Goal: Information Seeking & Learning: Learn about a topic

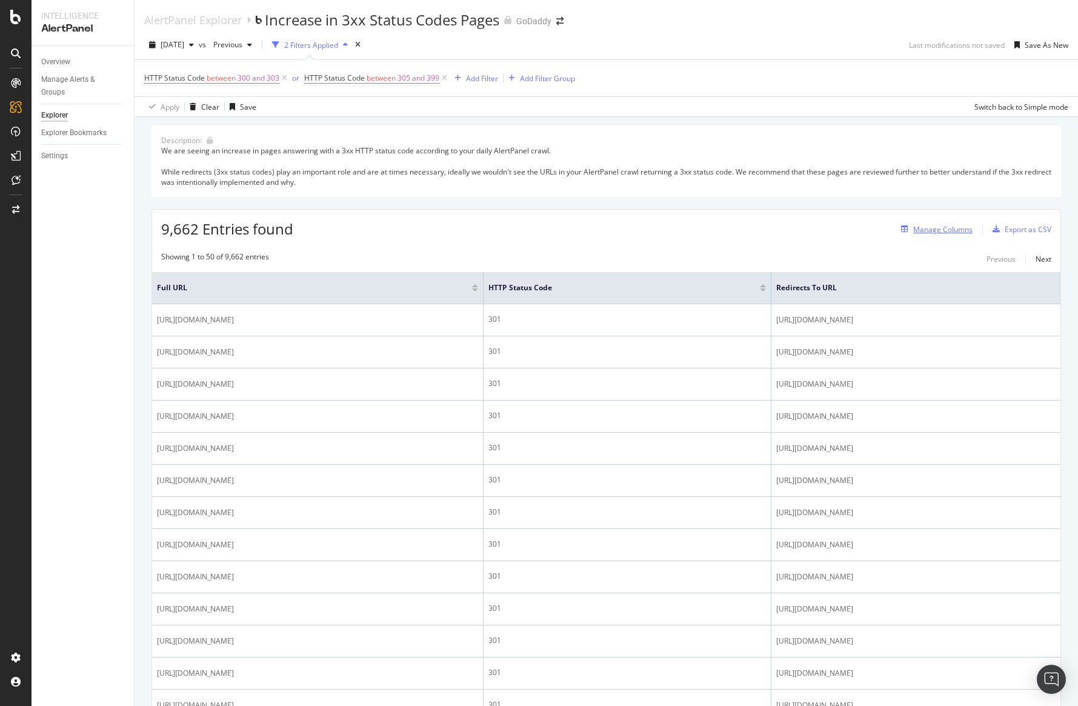
click at [966, 230] on div "Manage Columns" at bounding box center [942, 229] width 59 height 10
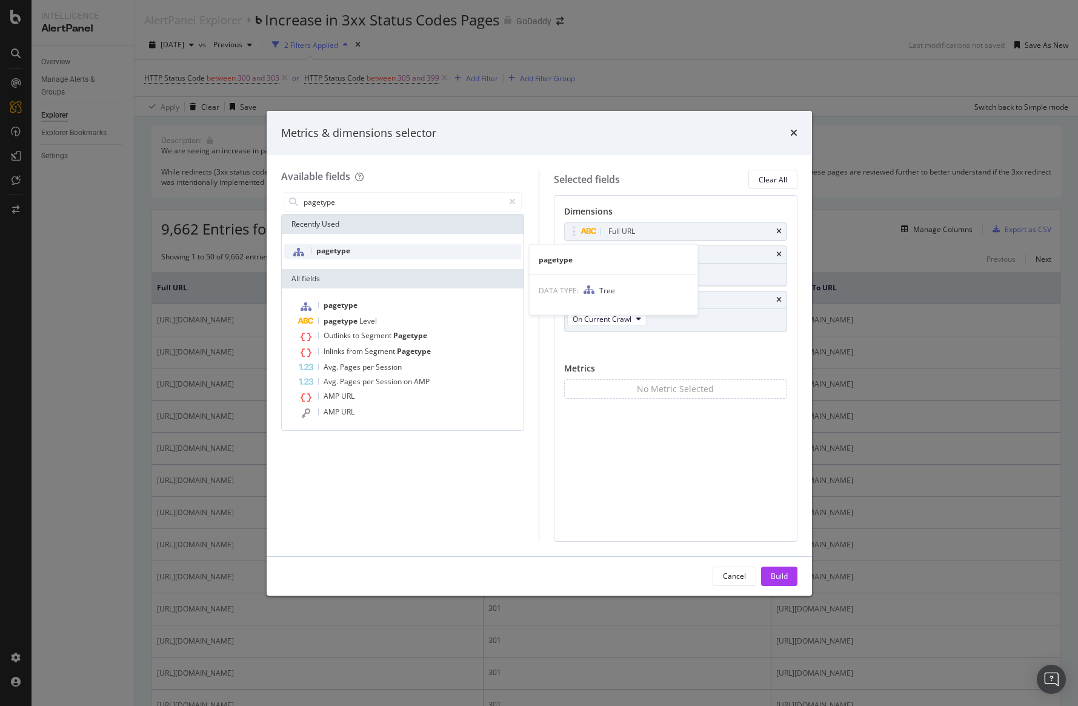
type input "pagetype"
click at [456, 247] on div "pagetype" at bounding box center [403, 252] width 238 height 16
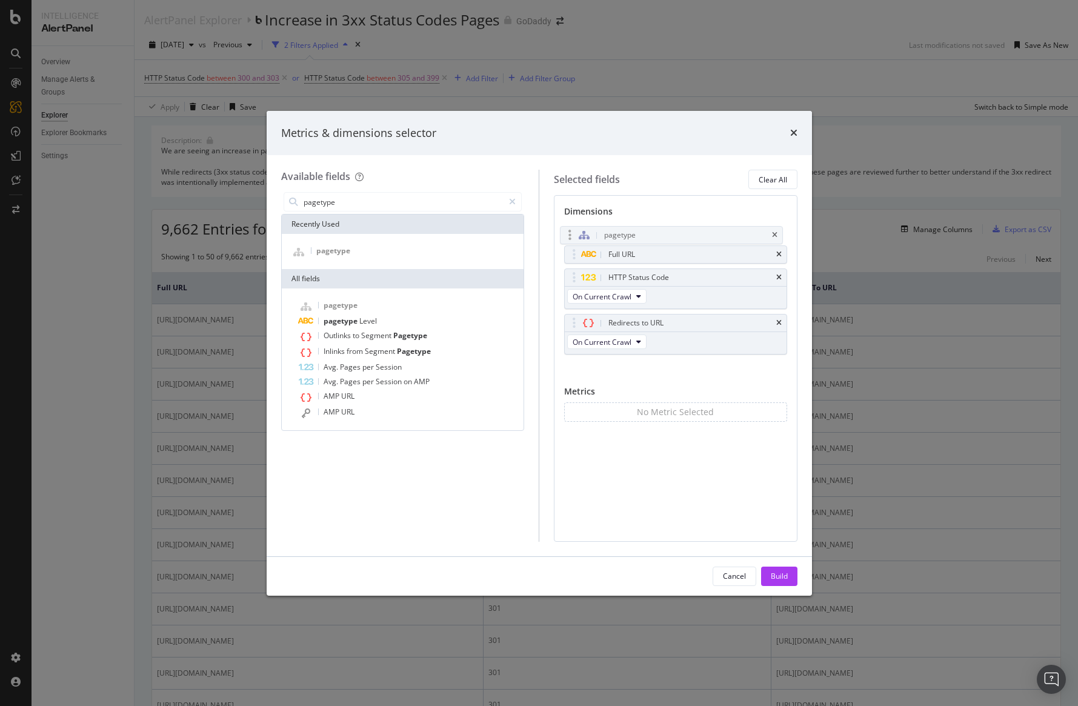
drag, startPoint x: 574, startPoint y: 347, endPoint x: 570, endPoint y: 236, distance: 110.4
click at [570, 236] on body "Intelligence AlertPanel Overview Manage Alerts & Groups Explorer Explorer Bookm…" at bounding box center [539, 353] width 1078 height 706
click at [775, 579] on div "Build" at bounding box center [779, 576] width 17 height 10
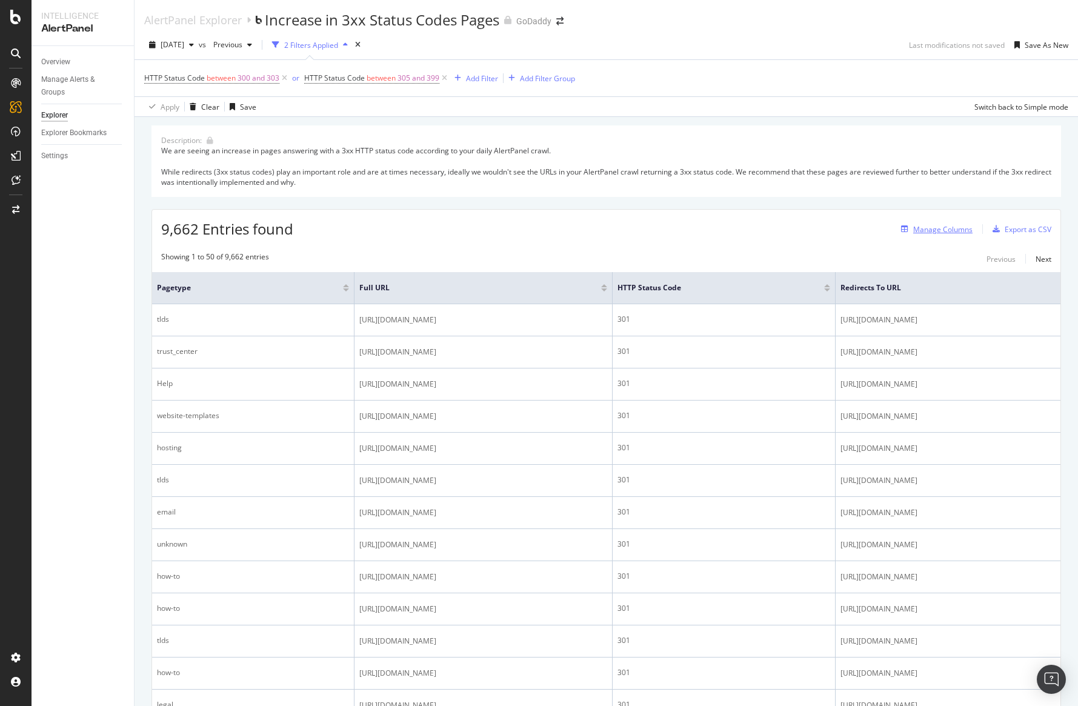
click at [957, 227] on div "Manage Columns" at bounding box center [942, 229] width 59 height 10
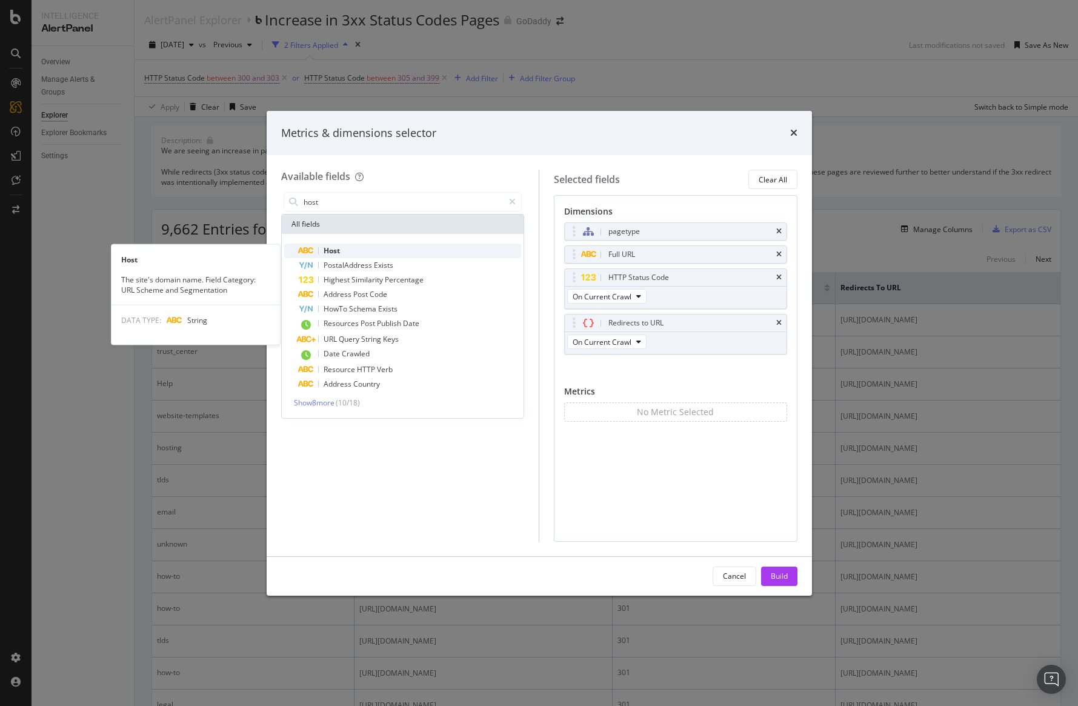
type input "host"
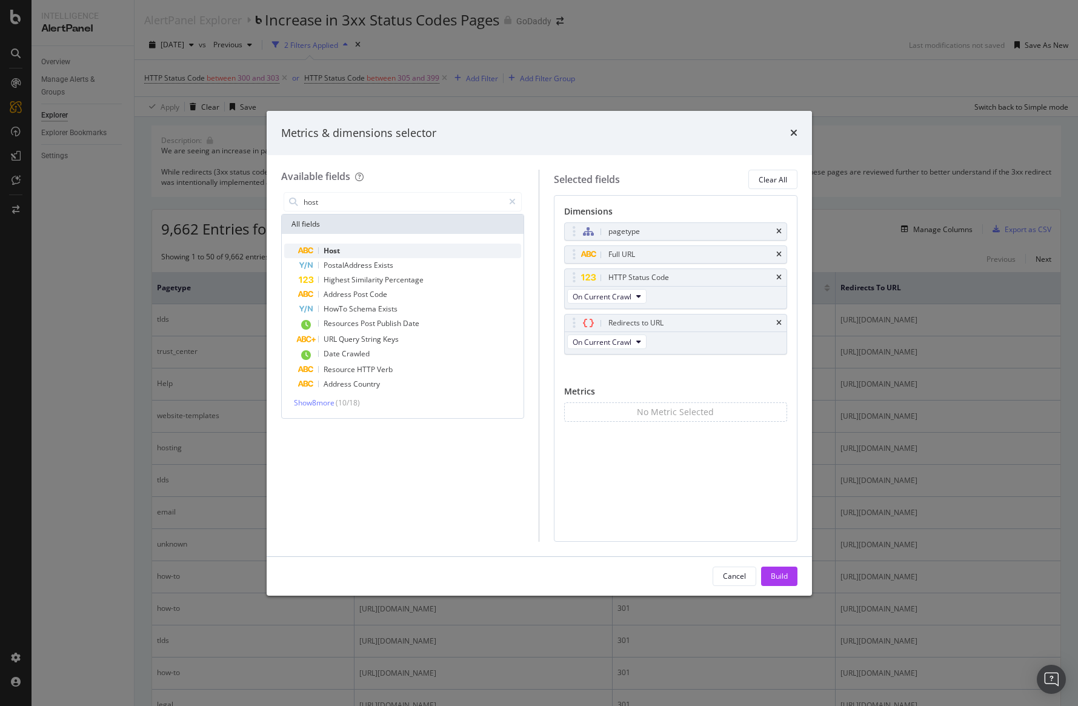
click at [493, 255] on div "Host" at bounding box center [410, 251] width 223 height 15
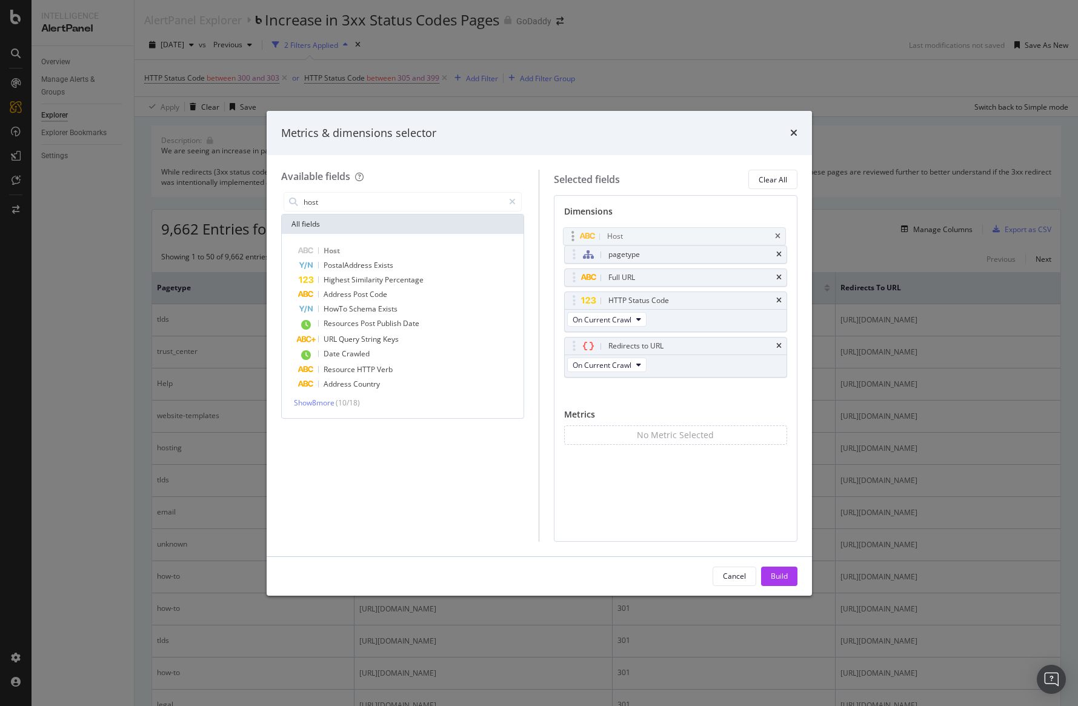
drag, startPoint x: 571, startPoint y: 364, endPoint x: 570, endPoint y: 232, distance: 132.1
click at [570, 232] on body "Intelligence AlertPanel Overview Manage Alerts & Groups Explorer Explorer Bookm…" at bounding box center [539, 353] width 1078 height 706
drag, startPoint x: 576, startPoint y: 278, endPoint x: 569, endPoint y: 238, distance: 41.2
click at [569, 237] on body "Intelligence AlertPanel Overview Manage Alerts & Groups Explorer Explorer Bookm…" at bounding box center [539, 353] width 1078 height 706
click at [776, 584] on div "Build" at bounding box center [779, 576] width 17 height 18
